Goal: Transaction & Acquisition: Subscribe to service/newsletter

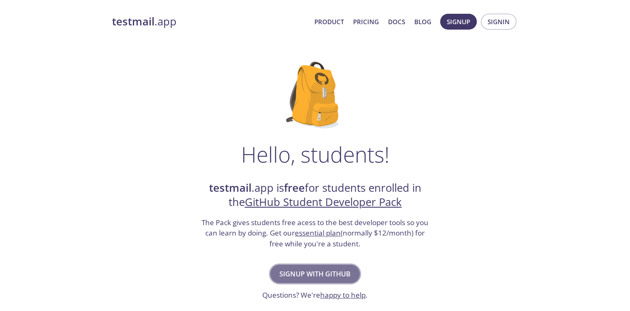
click at [315, 277] on span "Signup with GitHub" at bounding box center [314, 274] width 71 height 12
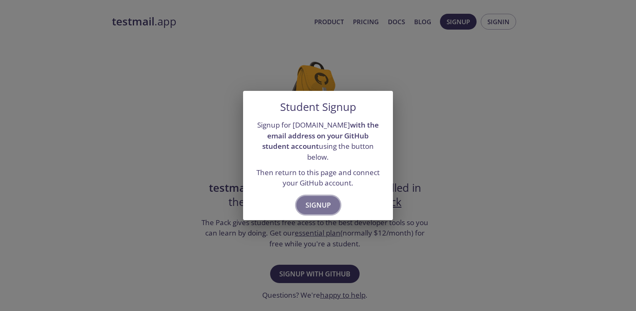
click at [321, 204] on span "Signup" at bounding box center [318, 205] width 25 height 12
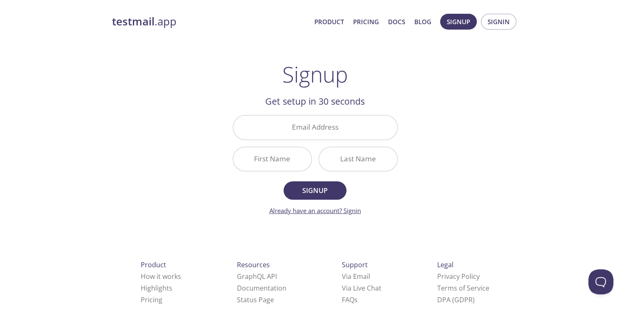
click at [348, 209] on link "Already have an account? Signin" at bounding box center [315, 210] width 92 height 8
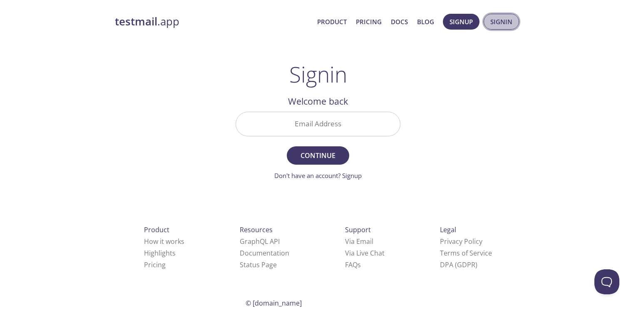
click at [507, 20] on span "Signin" at bounding box center [502, 21] width 22 height 11
click at [458, 27] on button "Signup" at bounding box center [461, 22] width 37 height 16
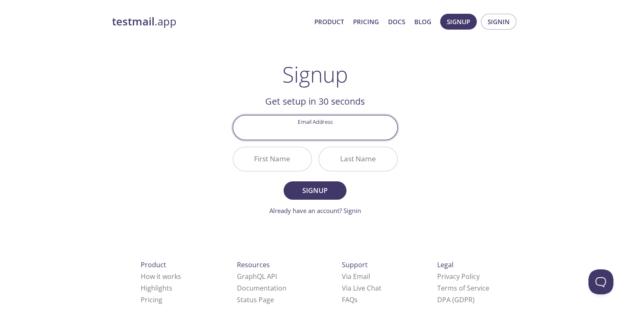
click at [340, 126] on input "Email Address" at bounding box center [315, 127] width 164 height 24
type input "[EMAIL_ADDRESS][DOMAIN_NAME]"
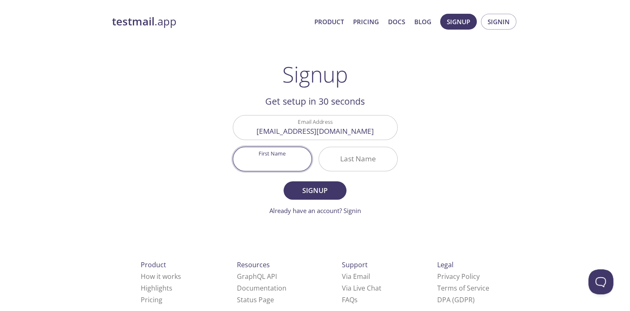
click at [299, 157] on input "First Name" at bounding box center [272, 159] width 78 height 24
type input "Ankit"
click at [323, 159] on input "Last Name" at bounding box center [358, 159] width 78 height 24
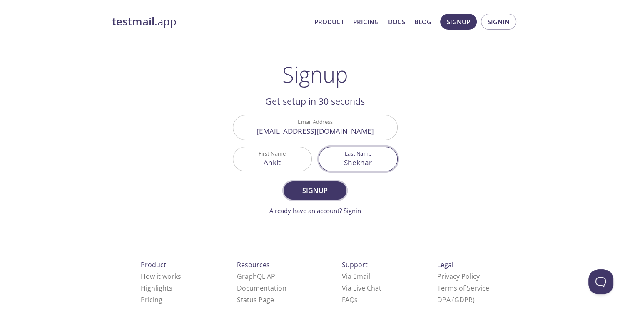
type input "Shekhar"
click at [314, 185] on span "Signup" at bounding box center [315, 190] width 44 height 12
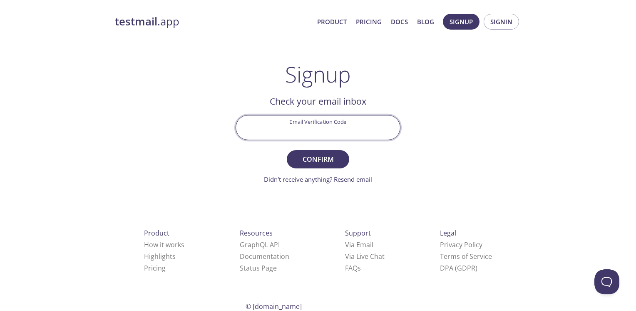
click at [300, 129] on input "Email Verification Code" at bounding box center [318, 127] width 164 height 24
type input "C998TX9"
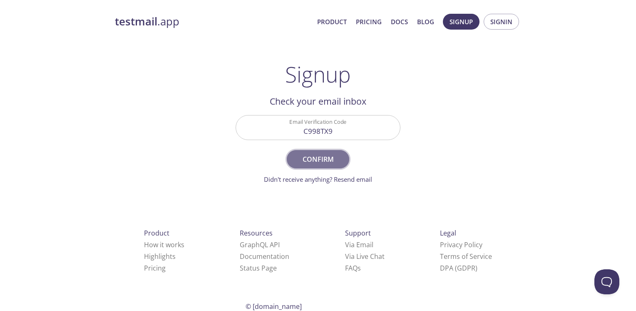
click at [307, 155] on span "Confirm" at bounding box center [318, 159] width 44 height 12
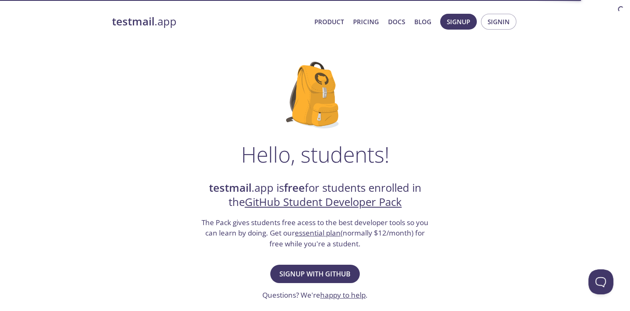
scroll to position [33, 0]
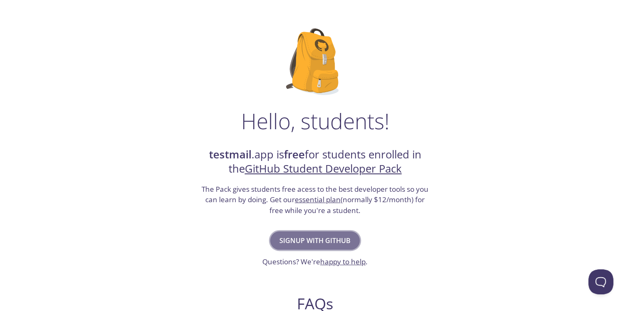
click at [311, 234] on span "Signup with GitHub" at bounding box center [314, 240] width 71 height 12
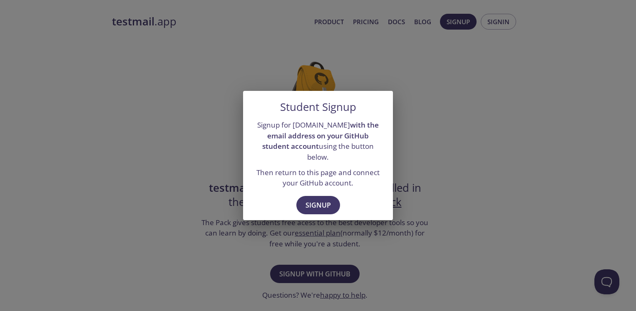
click at [390, 141] on div "Signup for testmail.app with the email address on your GitHub student account u…" at bounding box center [318, 153] width 150 height 75
click at [400, 139] on div "Student Signup Signup for testmail.app with the email address on your GitHub st…" at bounding box center [318, 155] width 636 height 311
